Goal: Find specific page/section: Find specific page/section

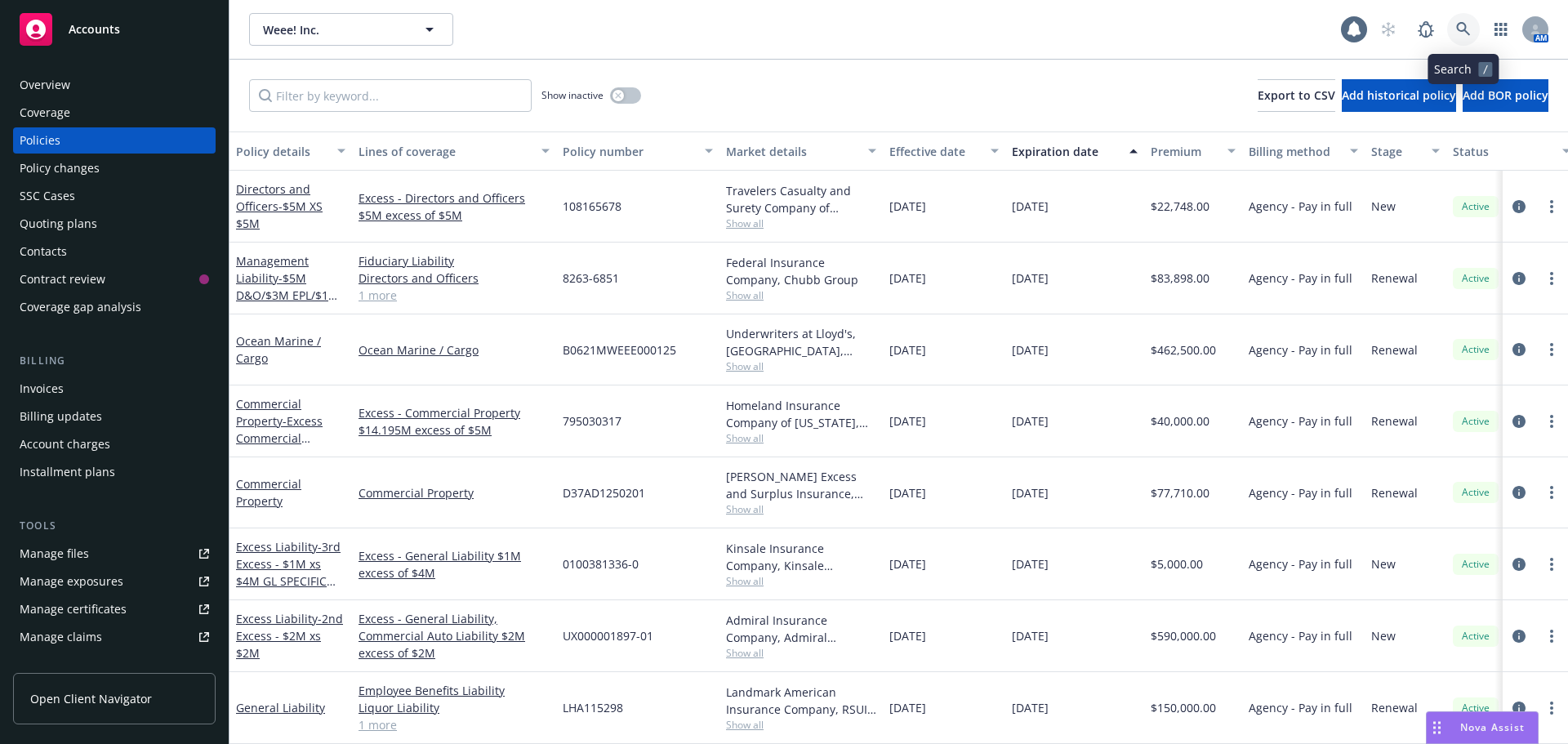
click at [1468, 26] on icon at bounding box center [1463, 29] width 15 height 15
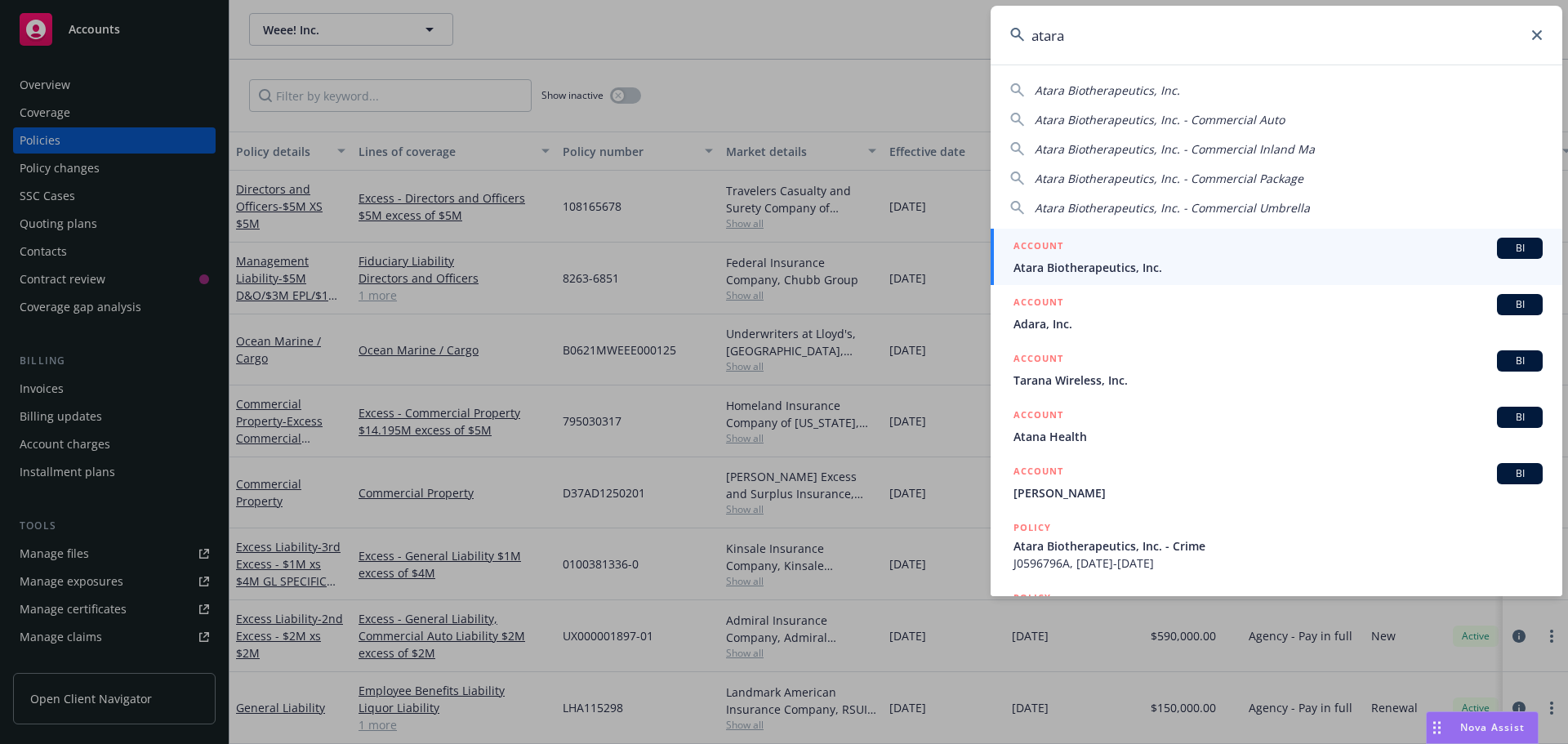
type input "atara"
click at [1136, 263] on span "Atara Biotherapeutics, Inc." at bounding box center [1278, 267] width 529 height 17
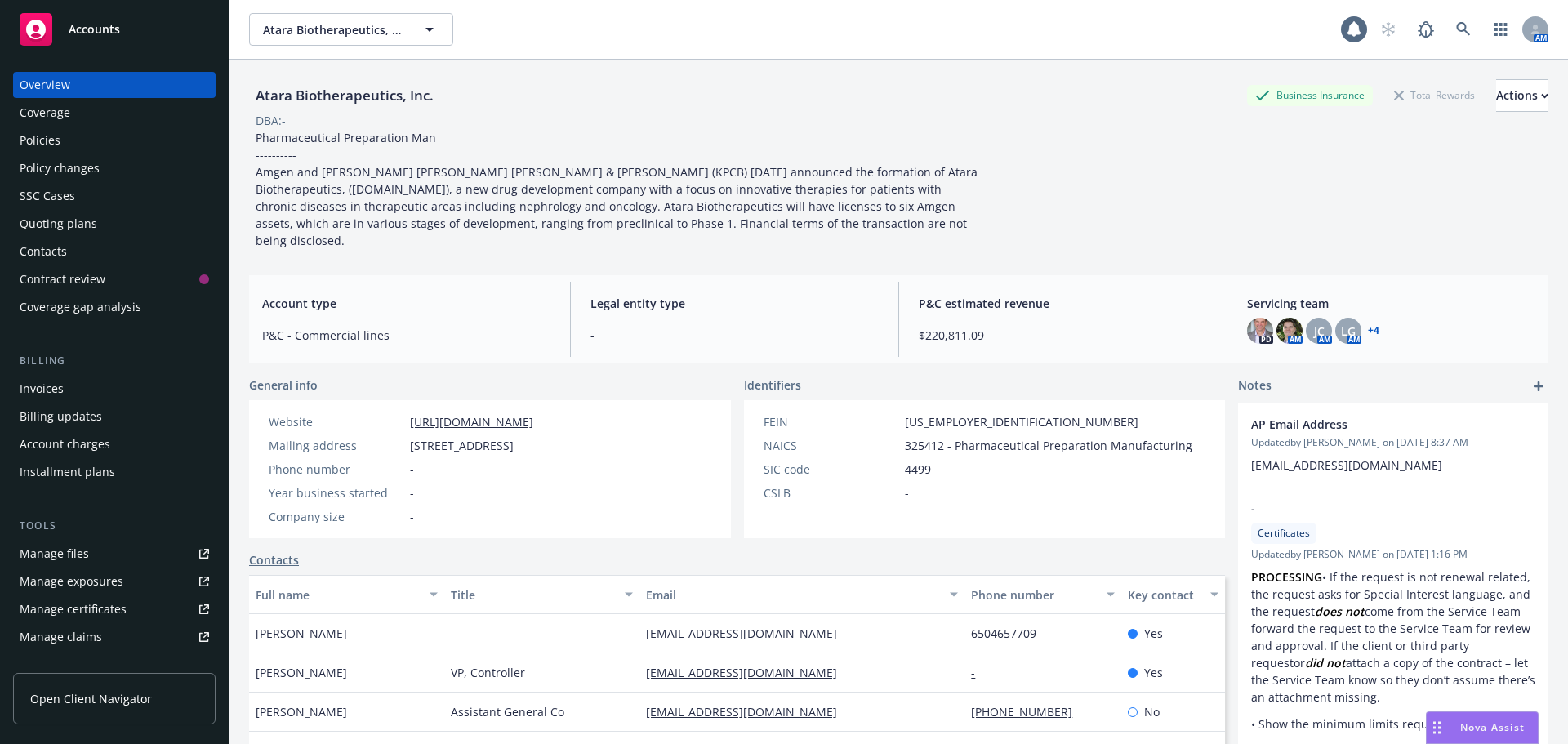
click at [42, 138] on div "Policies" at bounding box center [40, 140] width 41 height 26
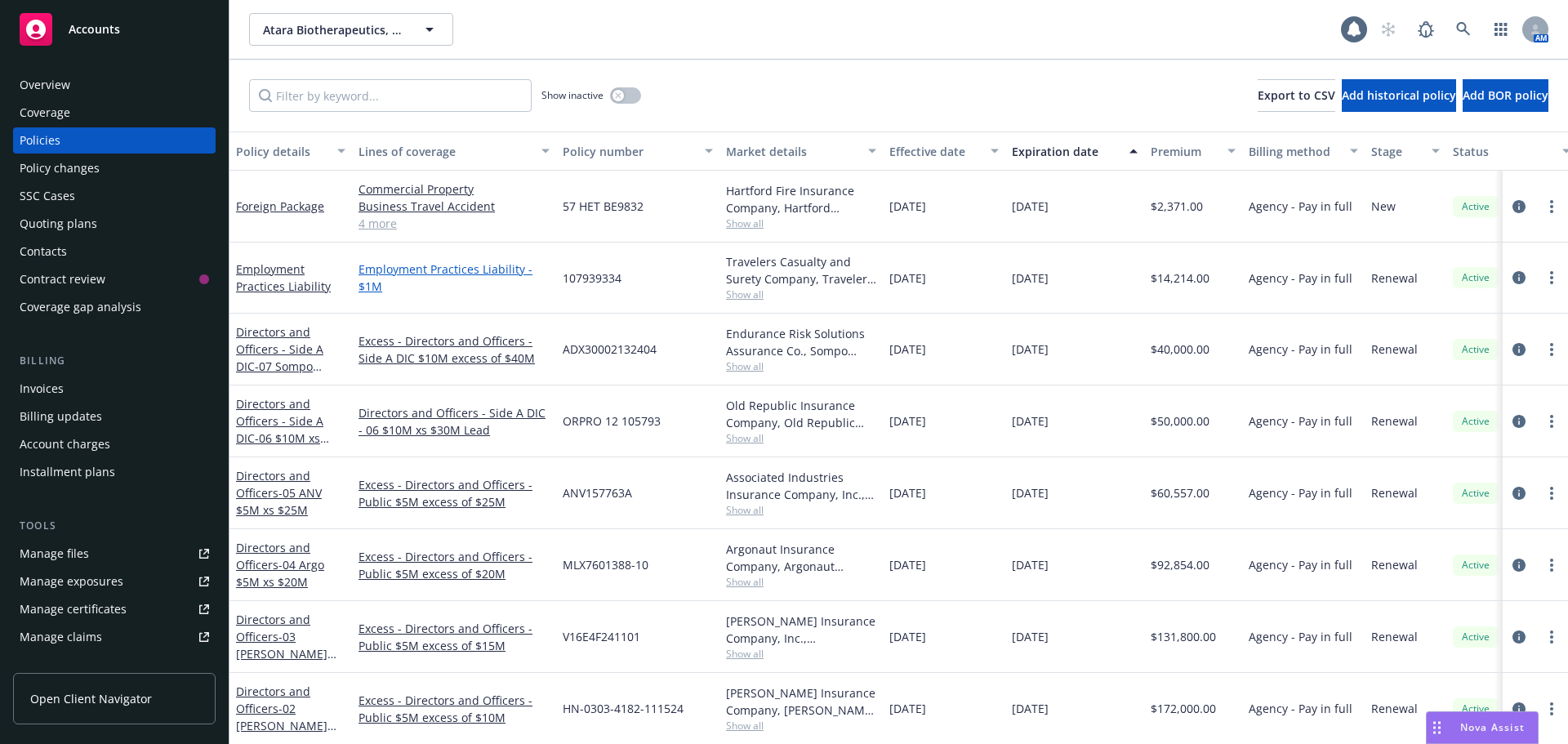
click at [466, 270] on link "Employment Practices Liability - $1M" at bounding box center [454, 278] width 191 height 34
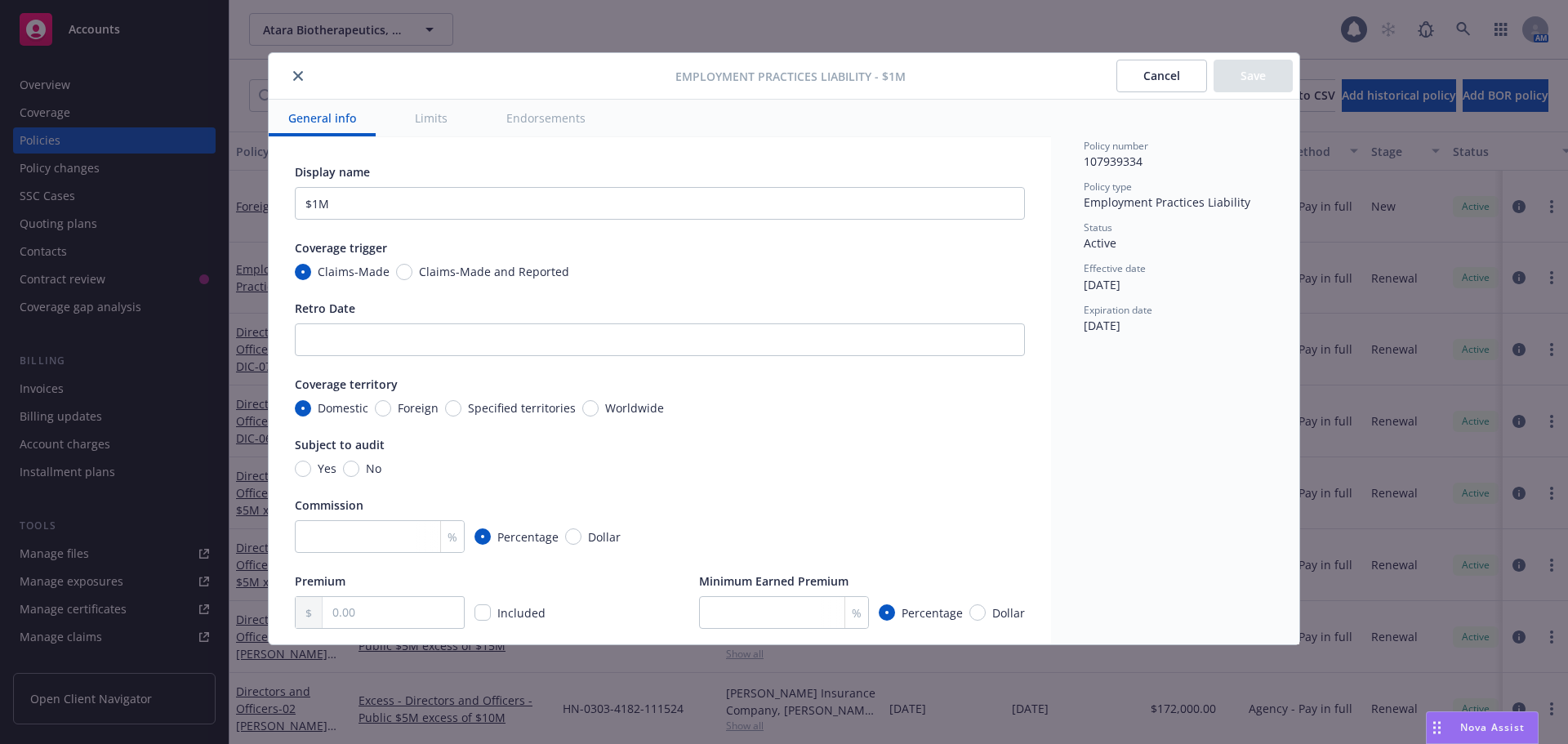
click at [1150, 77] on button "Cancel" at bounding box center [1161, 76] width 91 height 32
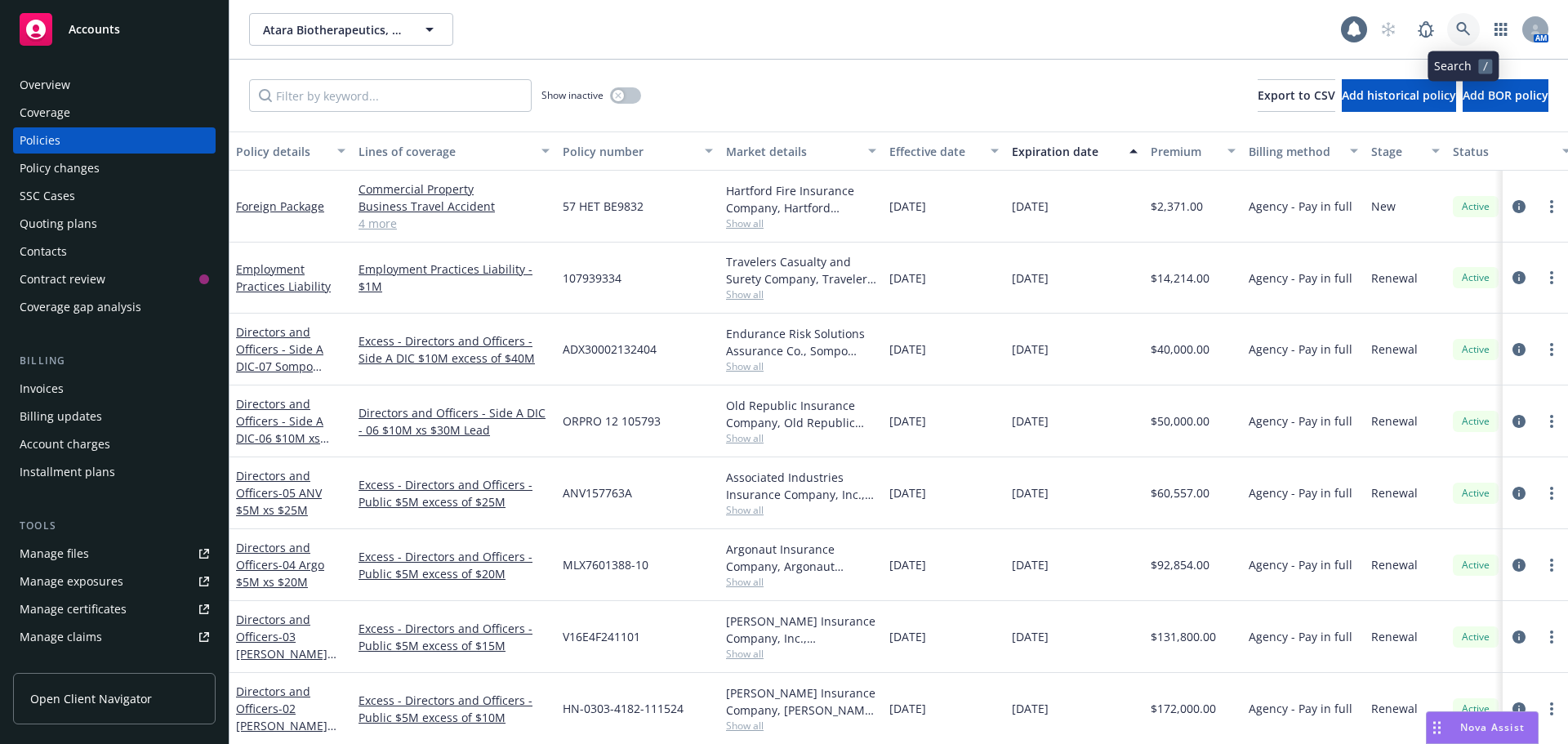
click at [1474, 27] on link at bounding box center [1463, 29] width 32 height 32
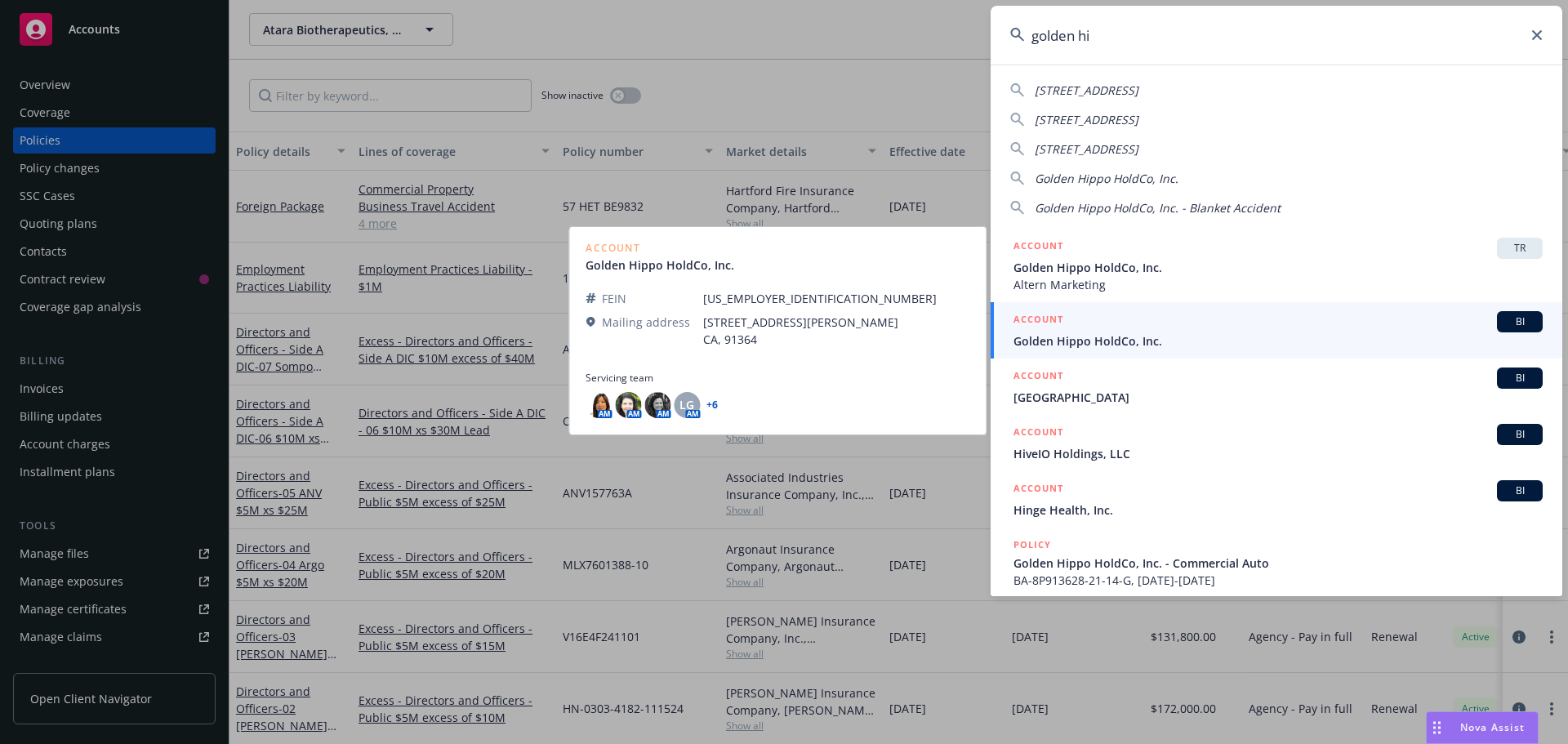
type input "golden hi"
click at [1092, 337] on span "Golden Hippo HoldCo, Inc." at bounding box center [1278, 341] width 529 height 17
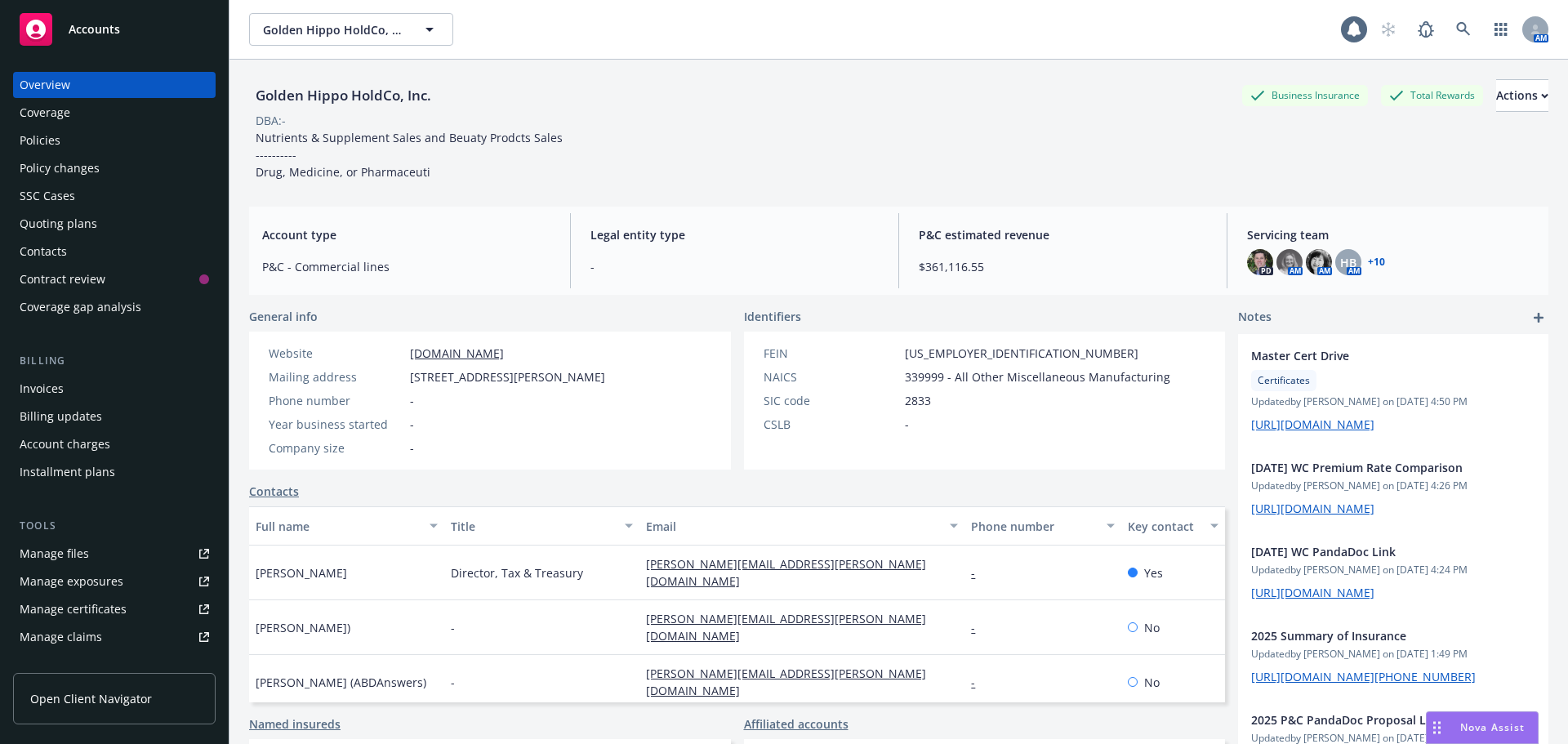
click at [54, 132] on div "Policies" at bounding box center [40, 140] width 41 height 26
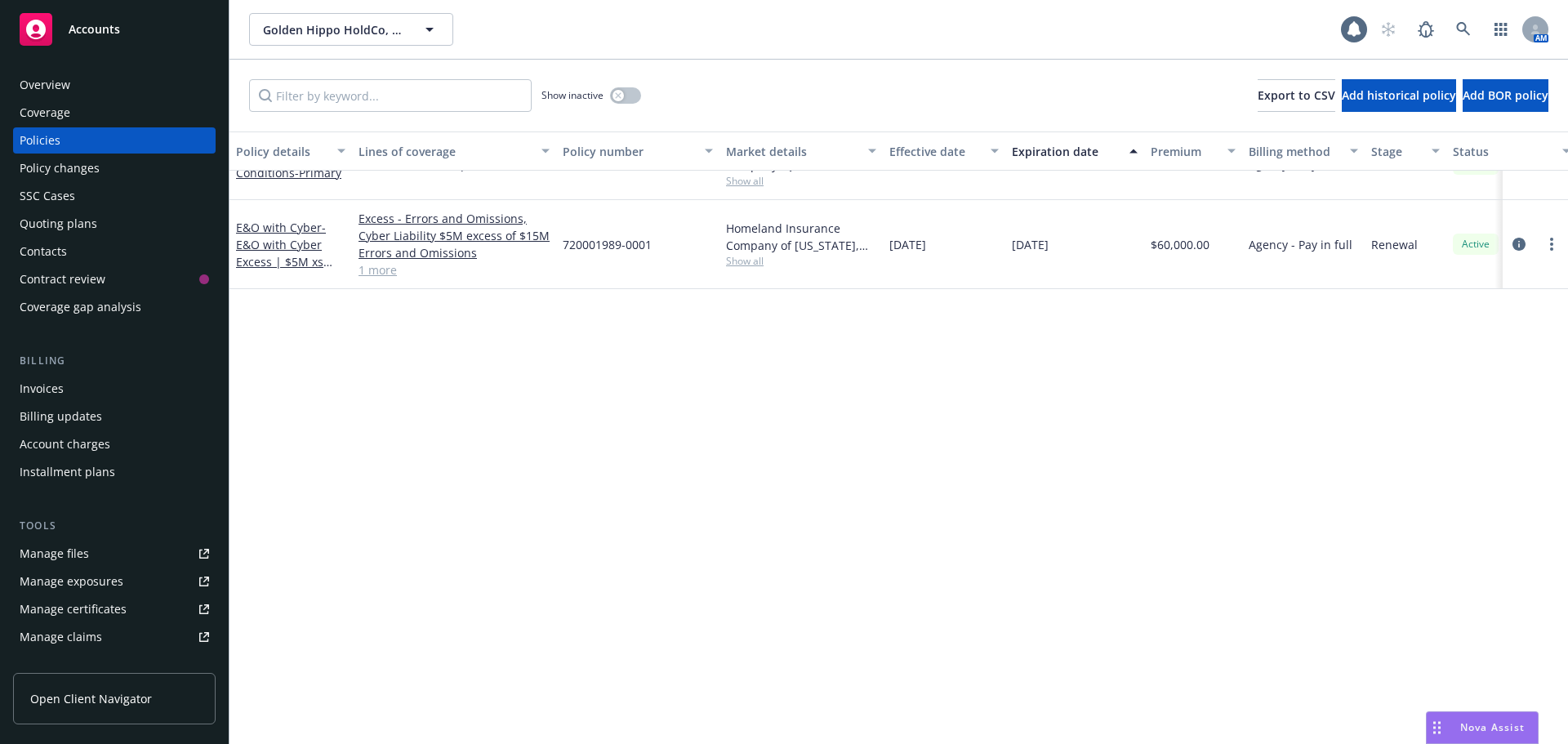
scroll to position [326, 0]
